Goal: Information Seeking & Learning: Learn about a topic

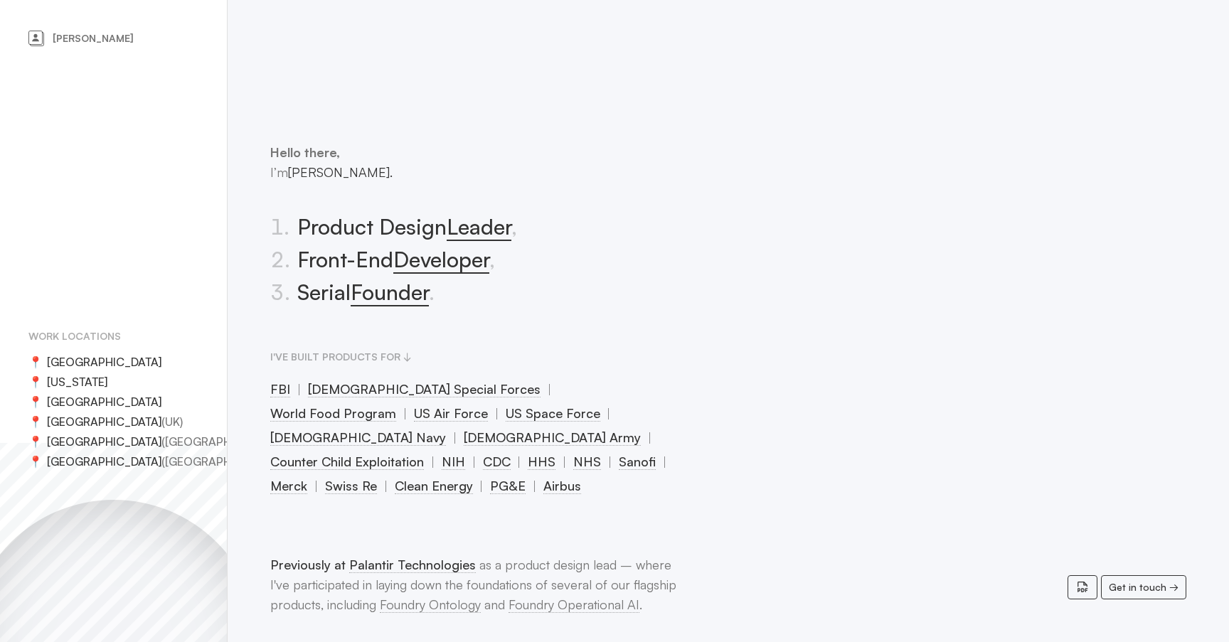
click at [510, 150] on p "Hello there, I’m [PERSON_NAME]." at bounding box center [474, 162] width 408 height 40
click at [419, 293] on span "Founder" at bounding box center [390, 293] width 78 height 28
click at [547, 200] on div "Hello there, I’m [PERSON_NAME]. 1 . Product Design Leader , 2 . Front-End Devel…" at bounding box center [474, 320] width 408 height 356
click at [625, 264] on li "2 . Front-End Developer ," at bounding box center [474, 259] width 408 height 33
